Goal: Information Seeking & Learning: Check status

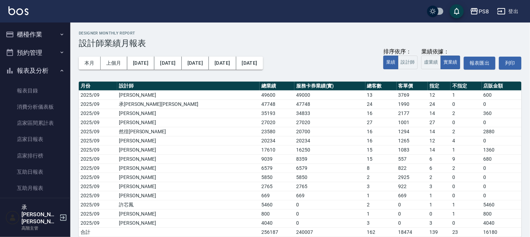
scroll to position [312, 0]
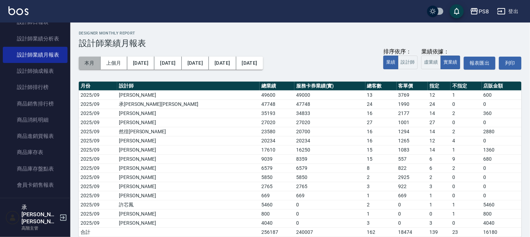
click at [93, 66] on button "本月" at bounding box center [90, 63] width 22 height 13
click at [159, 64] on button "[DATE]" at bounding box center [167, 63] width 27 height 13
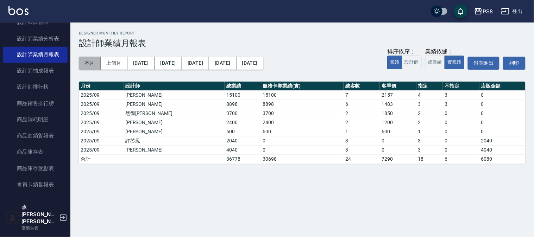
click at [86, 63] on button "本月" at bounding box center [90, 63] width 22 height 13
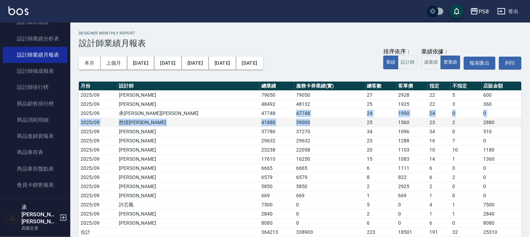
drag, startPoint x: 215, startPoint y: 112, endPoint x: 258, endPoint y: 118, distance: 43.7
click at [258, 118] on tbody "2025/09 [PERSON_NAME]79650 79050 27 2928 22 5 600 2025/09 [PERSON_NAME] 48492 4…" at bounding box center [300, 163] width 443 height 146
click at [295, 118] on td "39000" at bounding box center [330, 122] width 71 height 9
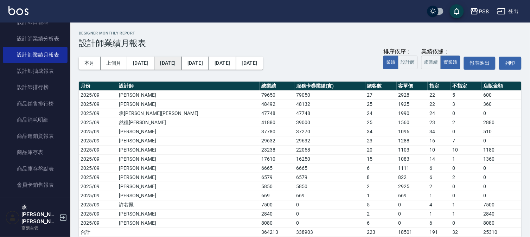
click at [163, 64] on button "[DATE]" at bounding box center [167, 63] width 27 height 13
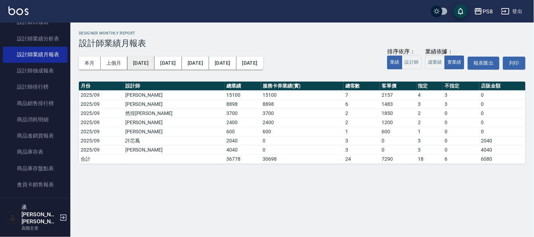
click at [144, 63] on button "[DATE]" at bounding box center [140, 63] width 27 height 13
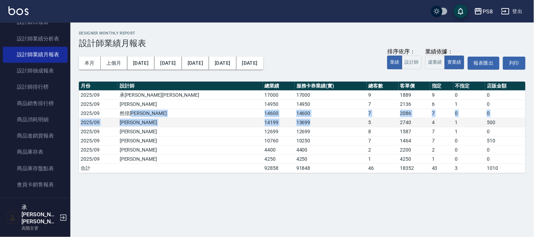
drag, startPoint x: 150, startPoint y: 113, endPoint x: 244, endPoint y: 122, distance: 94.1
click at [244, 122] on tbody "2025/09 [PERSON_NAME][PERSON_NAME] 17000 17000 9 1889 9 0 0 2025/09 [PERSON_NAM…" at bounding box center [302, 131] width 447 height 82
click at [295, 122] on td "13699" at bounding box center [331, 122] width 72 height 9
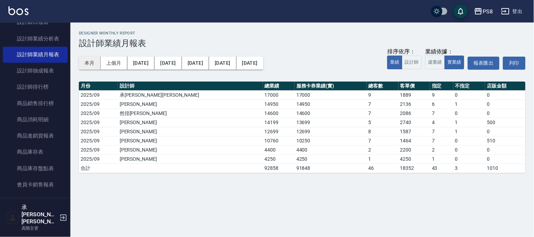
click at [87, 61] on button "本月" at bounding box center [90, 63] width 22 height 13
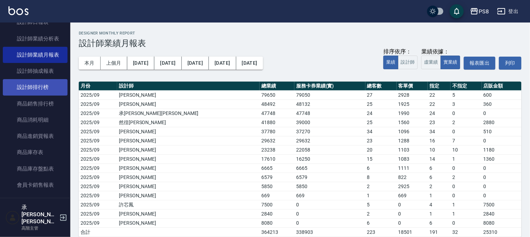
click at [44, 90] on link "設計師排行榜" at bounding box center [35, 87] width 65 height 16
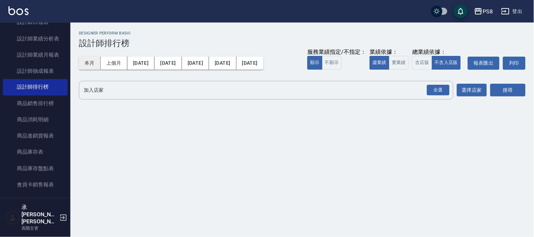
click at [92, 68] on button "本月" at bounding box center [90, 63] width 22 height 13
click at [392, 64] on button "實業績" at bounding box center [399, 63] width 20 height 14
click at [440, 88] on div "全選" at bounding box center [438, 90] width 23 height 11
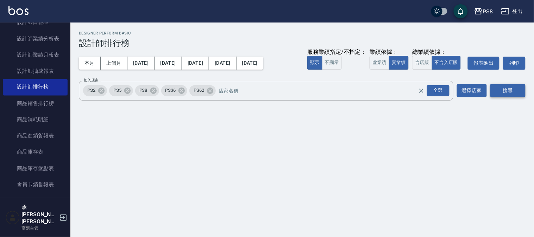
click at [514, 93] on button "搜尋" at bounding box center [507, 90] width 35 height 13
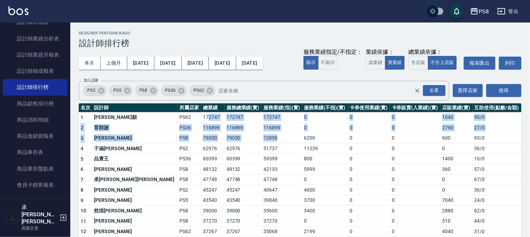
drag, startPoint x: 152, startPoint y: 119, endPoint x: 243, endPoint y: 135, distance: 92.6
click at [262, 135] on td "72850" at bounding box center [282, 138] width 40 height 11
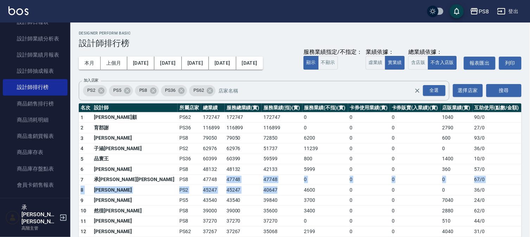
drag, startPoint x: 168, startPoint y: 181, endPoint x: 233, endPoint y: 186, distance: 65.3
click at [262, 184] on td "47748" at bounding box center [282, 180] width 40 height 11
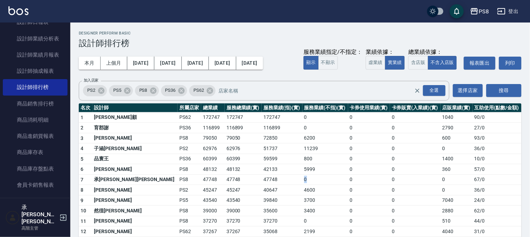
drag, startPoint x: 247, startPoint y: 178, endPoint x: 286, endPoint y: 183, distance: 38.7
click at [286, 183] on tr "7 [PERSON_NAME][PERSON_NAME] PS8 47748 47748 47748 0 0 0 0 67 / 0" at bounding box center [300, 180] width 443 height 11
click at [303, 183] on td "0" at bounding box center [326, 180] width 46 height 11
drag, startPoint x: 263, startPoint y: 209, endPoint x: 289, endPoint y: 214, distance: 26.6
click at [289, 214] on tr "10 然徨楊 PS8 39000 39000 35600 3400 0 0 2880 62 / 0" at bounding box center [300, 211] width 443 height 11
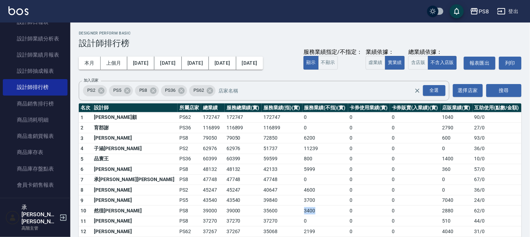
click at [303, 214] on td "3400" at bounding box center [326, 211] width 46 height 11
drag, startPoint x: 221, startPoint y: 181, endPoint x: 240, endPoint y: 179, distance: 19.4
click at [262, 179] on td "47748" at bounding box center [282, 180] width 40 height 11
click at [303, 179] on td "0" at bounding box center [326, 180] width 46 height 11
